Goal: Transaction & Acquisition: Purchase product/service

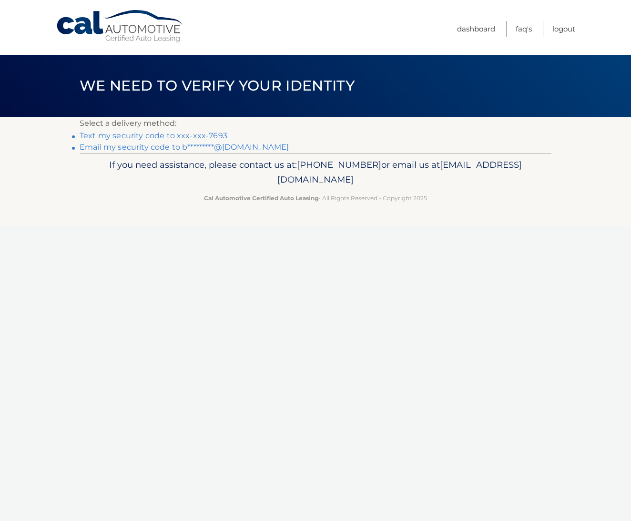
click at [150, 136] on link "Text my security code to xxx-xxx-7693" at bounding box center [154, 135] width 148 height 9
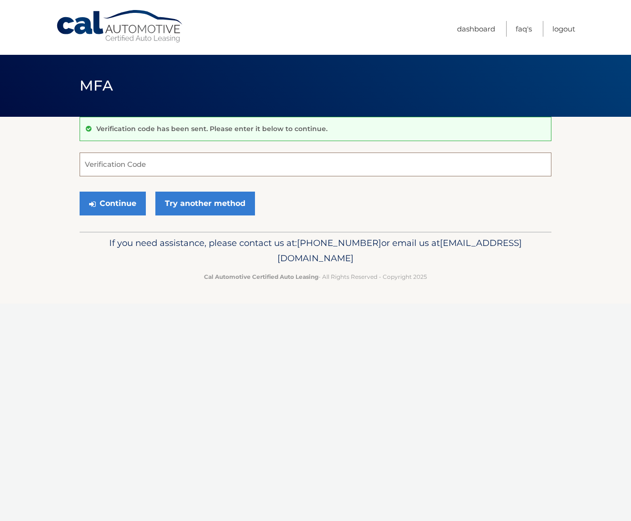
click at [116, 162] on input "Verification Code" at bounding box center [316, 164] width 472 height 24
type input "510984"
click at [116, 202] on button "Continue" at bounding box center [113, 204] width 66 height 24
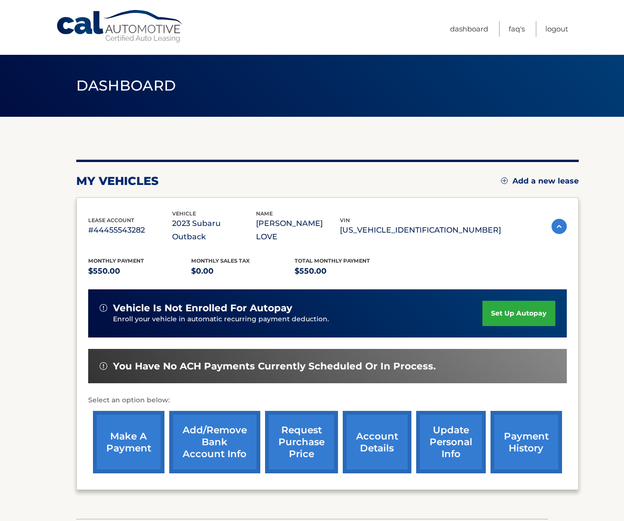
click at [126, 433] on link "make a payment" at bounding box center [128, 442] width 71 height 62
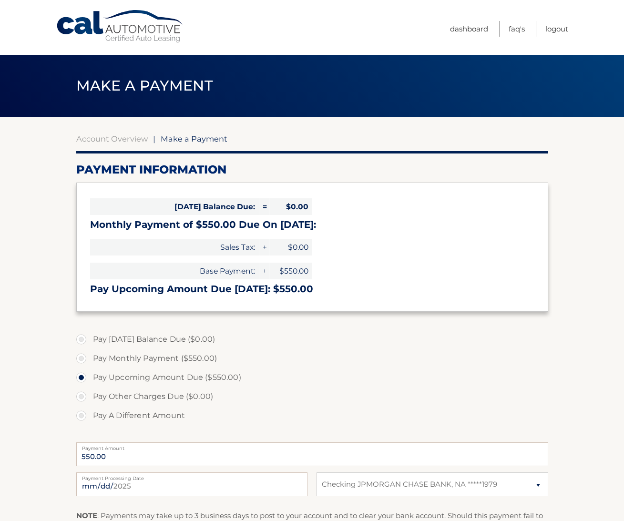
select select "YjNhNjQwZmItMTc4Yy00NWU3LWJlZTAtYjIxZGI0MDNjYmY5"
click at [80, 355] on label "Pay Monthly Payment ($550.00)" at bounding box center [312, 358] width 472 height 19
click at [80, 355] on input "Pay Monthly Payment ($550.00)" at bounding box center [85, 356] width 10 height 15
radio input "true"
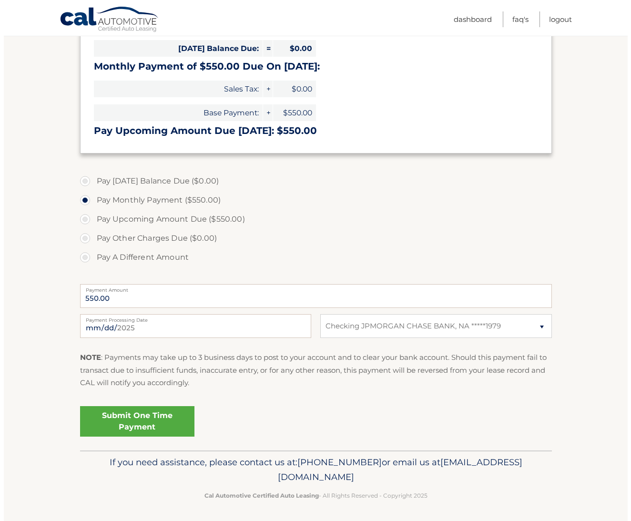
scroll to position [158, 0]
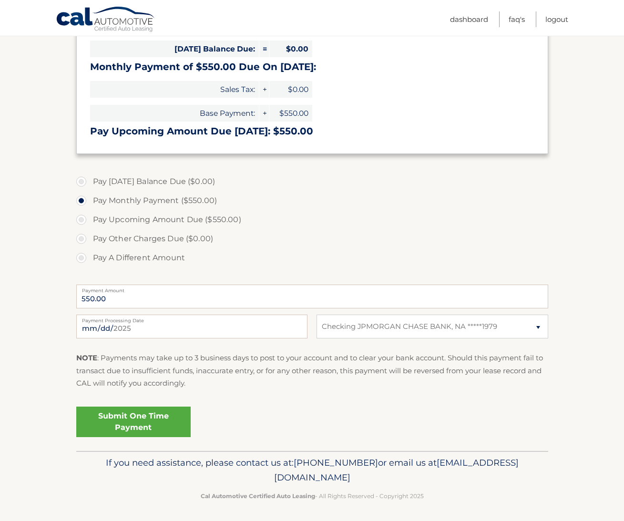
click at [136, 415] on link "Submit One Time Payment" at bounding box center [133, 421] width 114 height 30
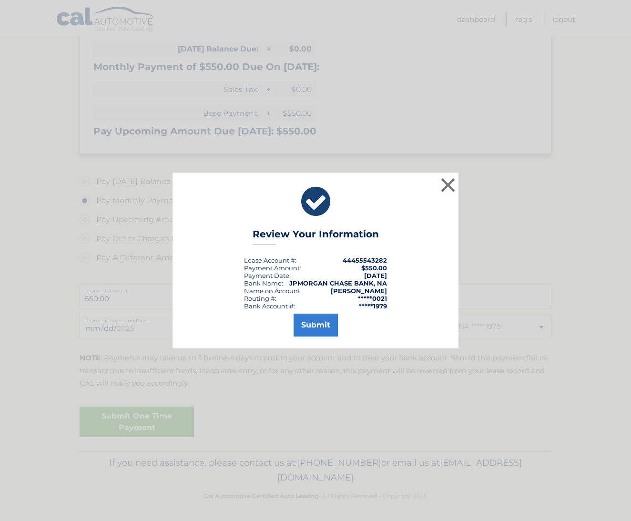
click at [318, 325] on button "Submit" at bounding box center [315, 324] width 44 height 23
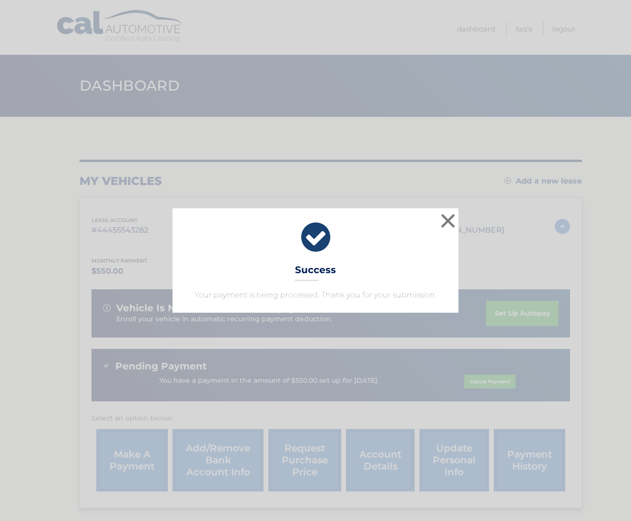
click at [454, 221] on button "×" at bounding box center [447, 220] width 19 height 19
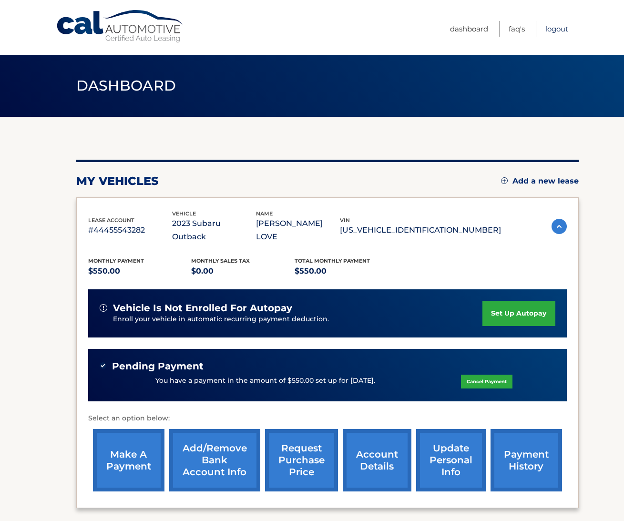
click at [554, 26] on link "Logout" at bounding box center [556, 29] width 23 height 16
